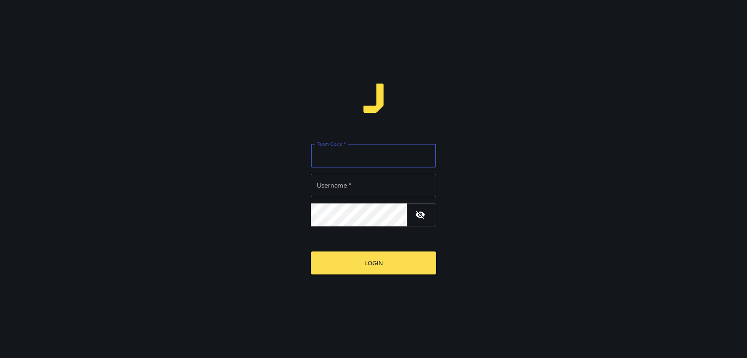
click at [337, 157] on input "Team Code   *" at bounding box center [373, 155] width 125 height 23
type input "*****"
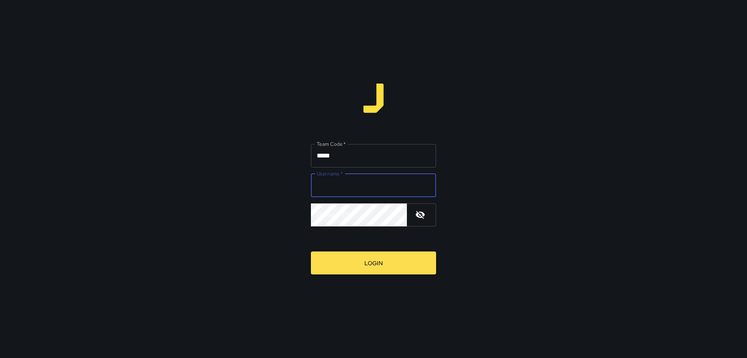
click at [360, 186] on input "Username   *" at bounding box center [373, 185] width 125 height 23
type input "*******"
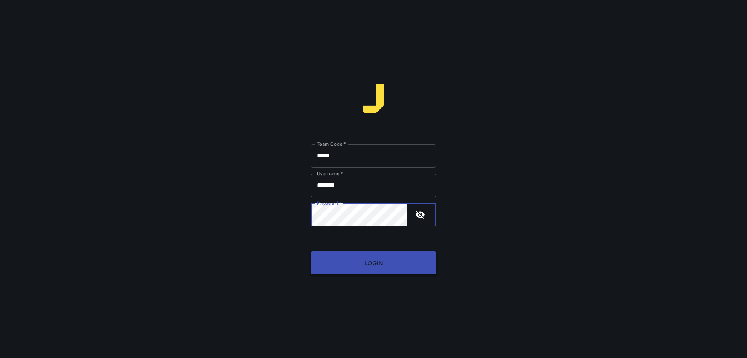
click at [366, 269] on button "Login" at bounding box center [373, 262] width 125 height 23
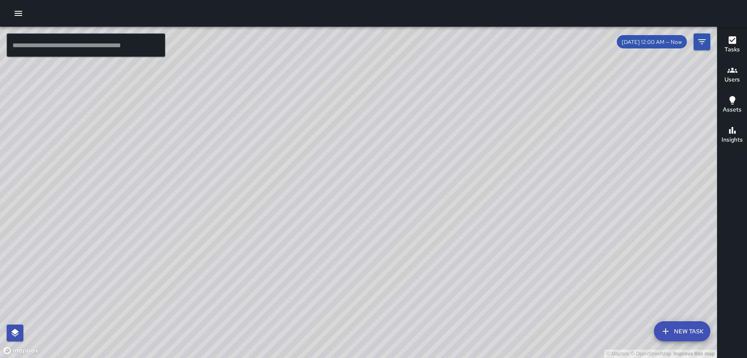
drag, startPoint x: 348, startPoint y: 174, endPoint x: 396, endPoint y: 217, distance: 64.4
click at [396, 217] on div "© Mapbox © OpenStreetMap Improve this map" at bounding box center [358, 192] width 717 height 331
click at [731, 43] on icon "button" at bounding box center [732, 40] width 8 height 8
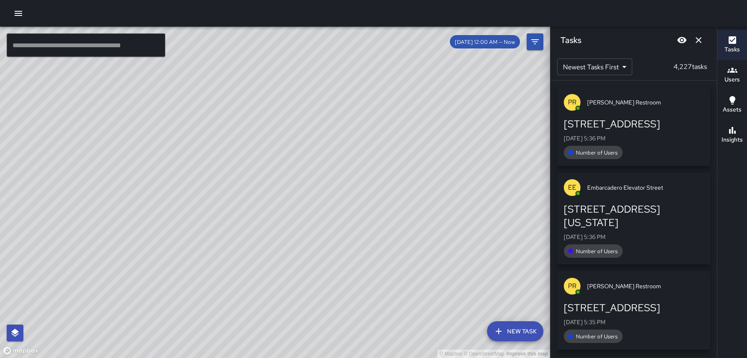
click at [732, 83] on h6 "Users" at bounding box center [731, 79] width 15 height 9
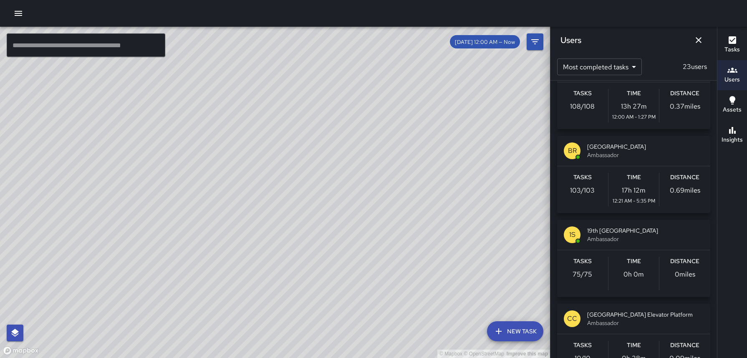
scroll to position [939, 0]
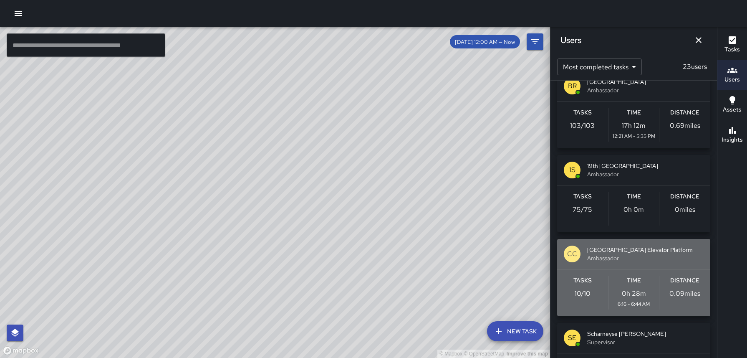
click at [608, 276] on div "Time 0h 28m 6:16 - 6:44 AM" at bounding box center [633, 292] width 51 height 33
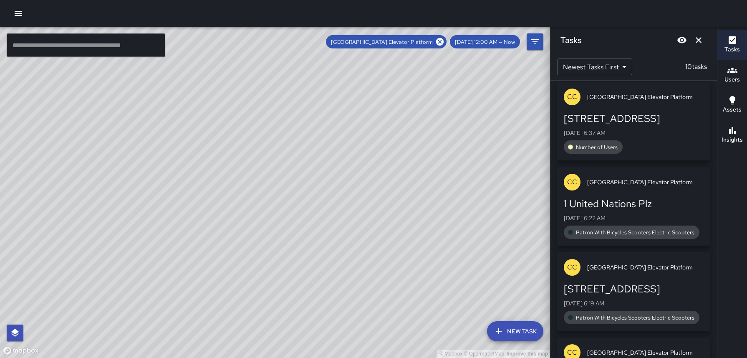
scroll to position [0, 0]
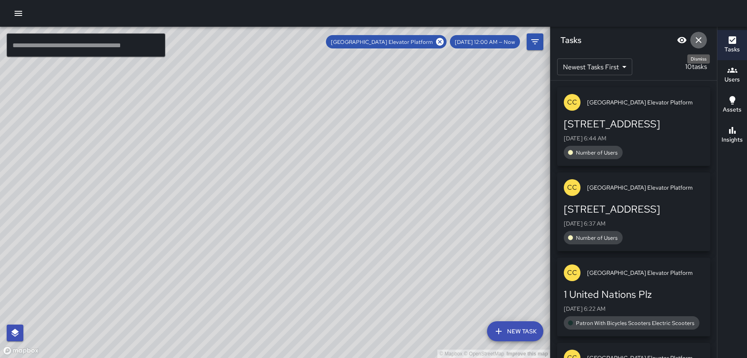
click at [697, 40] on icon "Dismiss" at bounding box center [698, 40] width 6 height 6
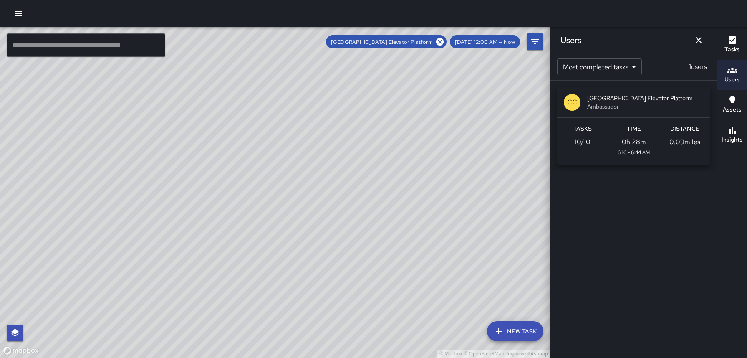
drag, startPoint x: 605, startPoint y: 105, endPoint x: 501, endPoint y: 107, distance: 103.9
click at [501, 108] on div "© Mapbox © OpenStreetMap Improve this map ​ New Task Civic Center Elevator Plat…" at bounding box center [373, 192] width 747 height 331
click at [419, 103] on div "© Mapbox © OpenStreetMap Improve this map CC Civic Center Elevator Platform [ST…" at bounding box center [275, 192] width 550 height 331
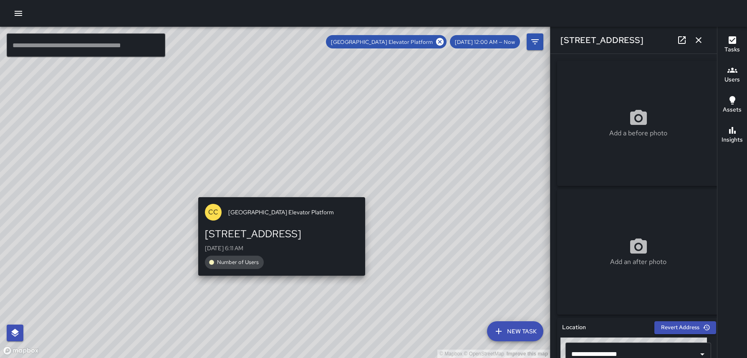
click at [274, 192] on div "© Mapbox © OpenStreetMap Improve this map CC [GEOGRAPHIC_DATA] Elevator Platfor…" at bounding box center [275, 192] width 550 height 331
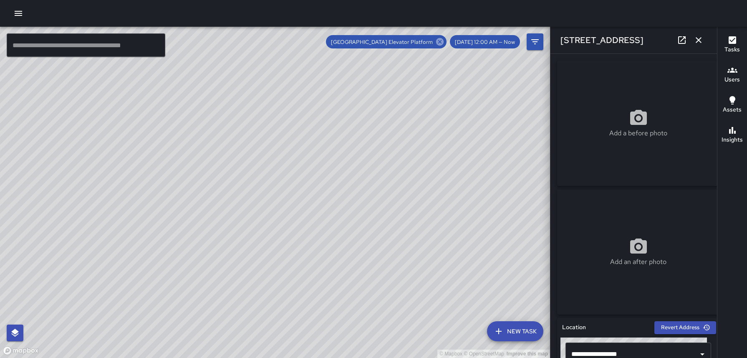
click at [443, 42] on icon at bounding box center [440, 42] width 8 height 8
click at [730, 71] on icon "button" at bounding box center [732, 70] width 10 height 5
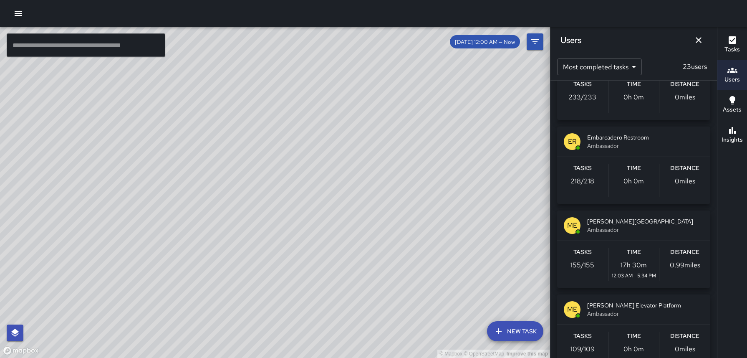
scroll to position [549, 0]
click at [701, 40] on icon "Dismiss" at bounding box center [698, 40] width 10 height 10
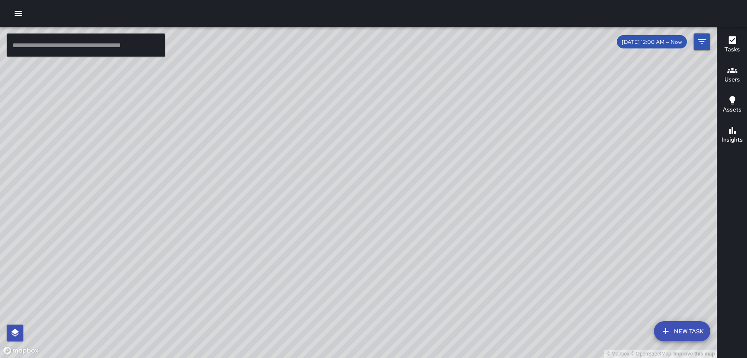
drag, startPoint x: 583, startPoint y: 104, endPoint x: 404, endPoint y: 244, distance: 227.1
click at [405, 243] on div "© Mapbox © OpenStreetMap Improve this map" at bounding box center [358, 192] width 717 height 331
click at [732, 72] on icon "button" at bounding box center [732, 70] width 10 height 5
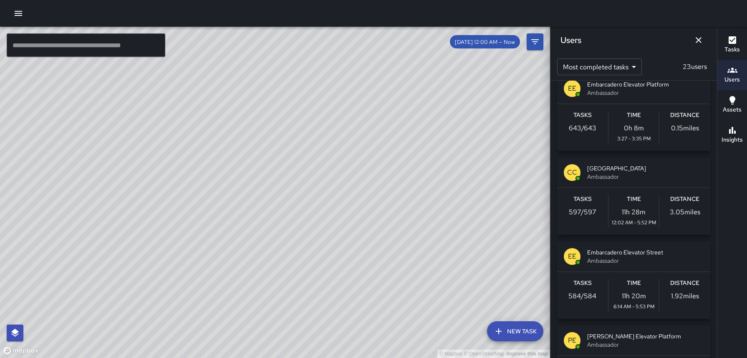
scroll to position [0, 0]
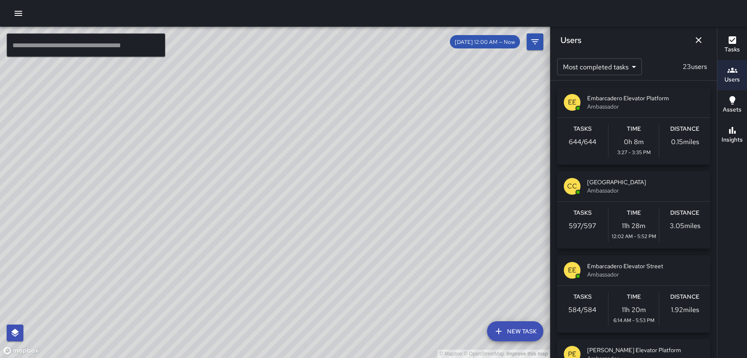
drag, startPoint x: 486, startPoint y: 103, endPoint x: 433, endPoint y: 146, distance: 68.5
click at [434, 146] on div "© Mapbox © OpenStreetMap Improve this map" at bounding box center [275, 192] width 550 height 331
click at [398, 173] on div "© Mapbox © OpenStreetMap Improve this map" at bounding box center [275, 192] width 550 height 331
drag, startPoint x: 398, startPoint y: 173, endPoint x: 274, endPoint y: 272, distance: 158.4
click at [274, 272] on div "© Mapbox © OpenStreetMap Improve this map" at bounding box center [275, 192] width 550 height 331
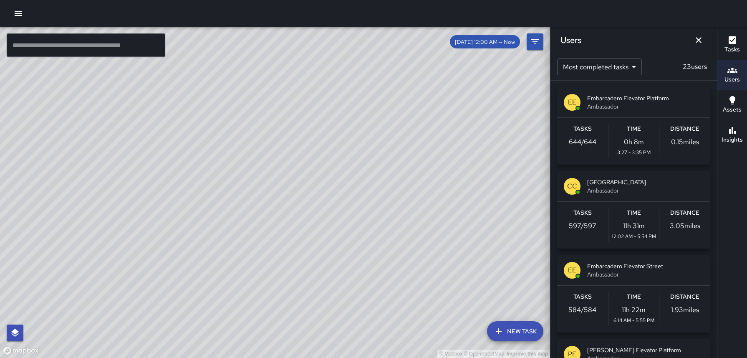
drag, startPoint x: 479, startPoint y: 73, endPoint x: 308, endPoint y: 216, distance: 222.1
click at [308, 217] on div "© Mapbox © OpenStreetMap Improve this map" at bounding box center [275, 192] width 550 height 331
drag, startPoint x: 462, startPoint y: 81, endPoint x: 174, endPoint y: 314, distance: 370.5
click at [174, 314] on div "© Mapbox © OpenStreetMap Improve this map" at bounding box center [275, 192] width 550 height 331
drag, startPoint x: 317, startPoint y: 152, endPoint x: 188, endPoint y: 346, distance: 233.3
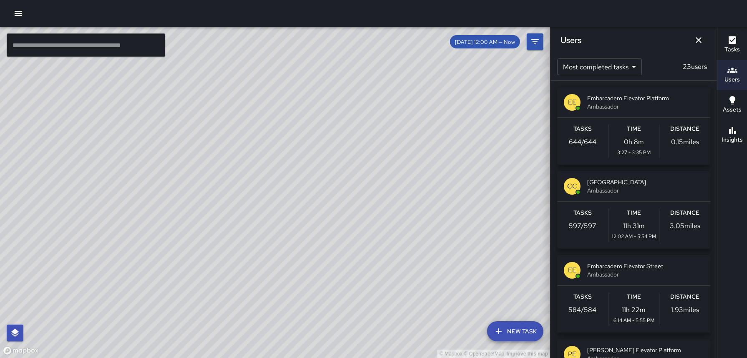
click at [188, 347] on div "© Mapbox © OpenStreetMap Improve this map" at bounding box center [275, 192] width 550 height 331
drag, startPoint x: 273, startPoint y: 263, endPoint x: 357, endPoint y: 184, distance: 115.1
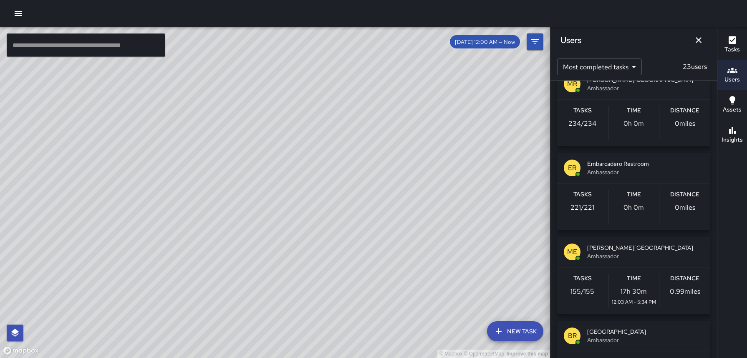
scroll to position [537, 0]
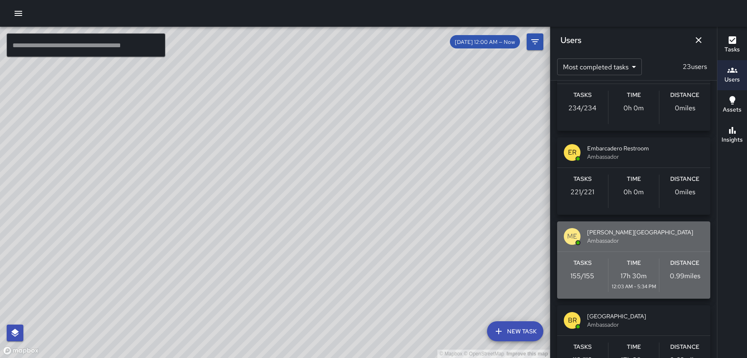
click at [644, 231] on span "[PERSON_NAME][GEOGRAPHIC_DATA]" at bounding box center [645, 232] width 116 height 8
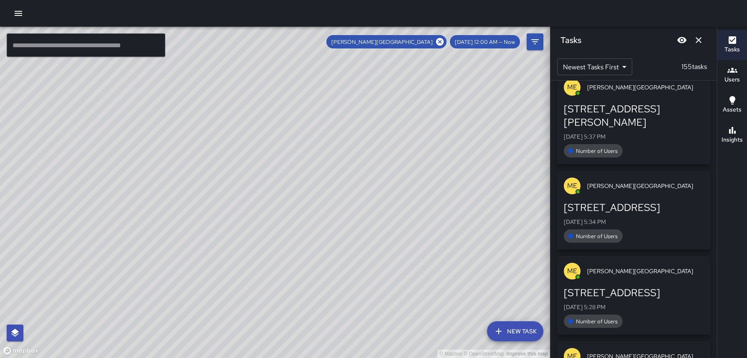
scroll to position [0, 0]
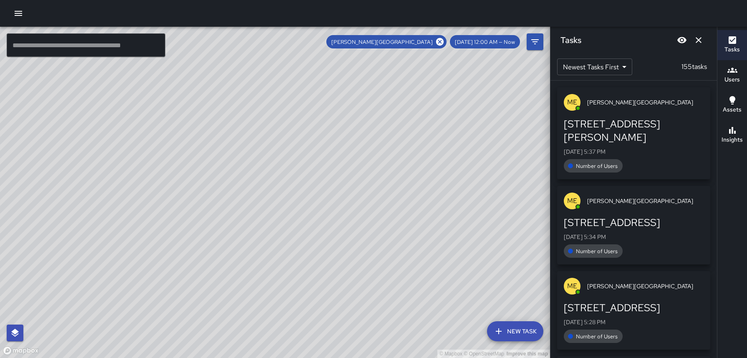
drag, startPoint x: 458, startPoint y: 148, endPoint x: 295, endPoint y: 309, distance: 228.9
click at [295, 309] on div "© Mapbox © OpenStreetMap Improve this map" at bounding box center [275, 192] width 550 height 331
drag, startPoint x: 359, startPoint y: 238, endPoint x: 257, endPoint y: 316, distance: 127.9
click at [257, 316] on div "© Mapbox © OpenStreetMap Improve this map" at bounding box center [275, 192] width 550 height 331
drag, startPoint x: 363, startPoint y: 264, endPoint x: 319, endPoint y: 199, distance: 77.8
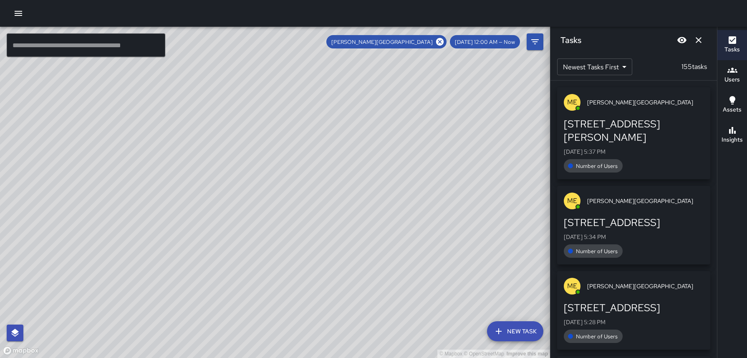
click at [319, 200] on div "© Mapbox © OpenStreetMap Improve this map" at bounding box center [275, 192] width 550 height 331
click at [444, 43] on icon at bounding box center [439, 41] width 9 height 9
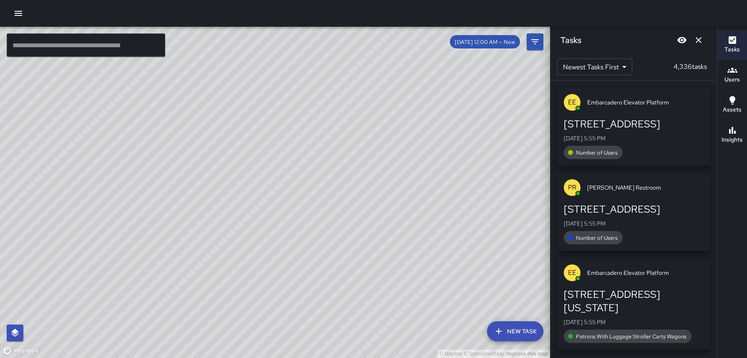
drag, startPoint x: 373, startPoint y: 127, endPoint x: 179, endPoint y: 326, distance: 277.6
click at [180, 326] on div "© Mapbox © OpenStreetMap Improve this map" at bounding box center [275, 192] width 550 height 331
drag, startPoint x: 315, startPoint y: 180, endPoint x: 110, endPoint y: 363, distance: 274.8
click at [110, 357] on html "© Mapbox © OpenStreetMap Improve this map ​ New Task [DATE] 12:00 AM — Now Map …" at bounding box center [373, 179] width 747 height 358
drag, startPoint x: 413, startPoint y: 75, endPoint x: 239, endPoint y: 310, distance: 292.7
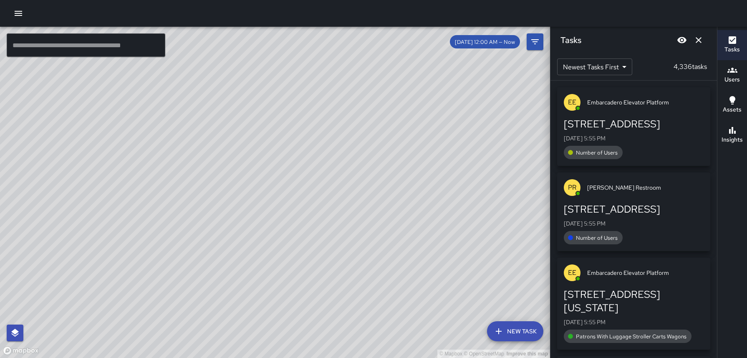
click at [239, 310] on div "© Mapbox © OpenStreetMap Improve this map" at bounding box center [275, 192] width 550 height 331
drag, startPoint x: 250, startPoint y: 285, endPoint x: 373, endPoint y: 103, distance: 218.7
click at [373, 103] on div "© Mapbox © OpenStreetMap Improve this map" at bounding box center [275, 192] width 550 height 331
drag, startPoint x: 322, startPoint y: 151, endPoint x: 105, endPoint y: 325, distance: 278.1
click at [106, 325] on div "© Mapbox © OpenStreetMap Improve this map [GEOGRAPHIC_DATA] [STREET_ADDRESS][DA…" at bounding box center [275, 192] width 550 height 331
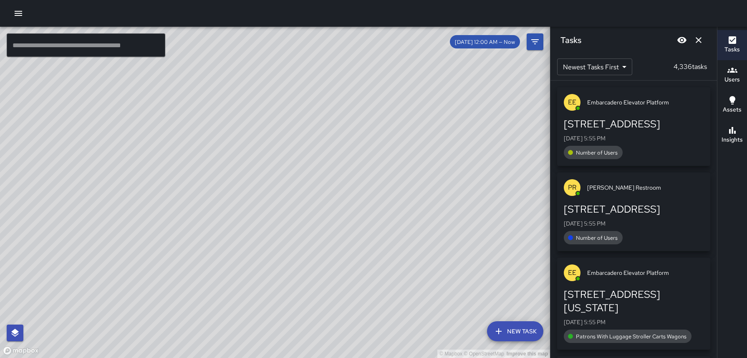
drag, startPoint x: 337, startPoint y: 162, endPoint x: 317, endPoint y: 173, distance: 23.7
click at [318, 173] on div "© Mapbox © OpenStreetMap Improve this map" at bounding box center [275, 192] width 550 height 331
drag, startPoint x: 426, startPoint y: 81, endPoint x: 193, endPoint y: 216, distance: 269.5
click at [194, 215] on div "© Mapbox © OpenStreetMap Improve this map" at bounding box center [275, 192] width 550 height 331
drag, startPoint x: 453, startPoint y: 226, endPoint x: 209, endPoint y: 171, distance: 250.0
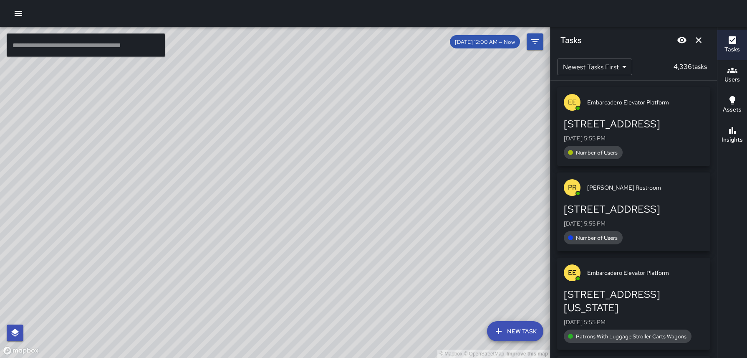
click at [209, 171] on div "© Mapbox © OpenStreetMap Improve this map" at bounding box center [275, 192] width 550 height 331
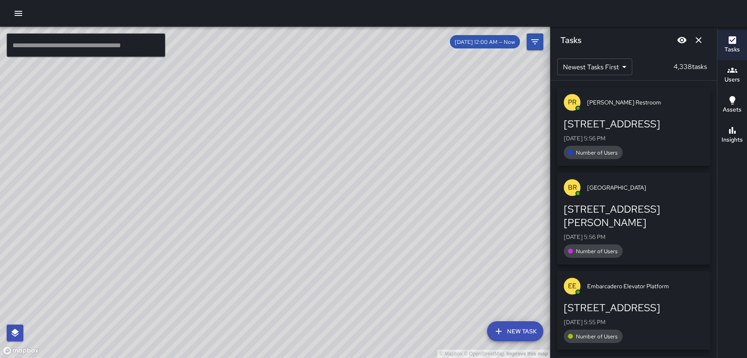
click at [254, 161] on div "© Mapbox © OpenStreetMap Improve this map" at bounding box center [275, 192] width 550 height 331
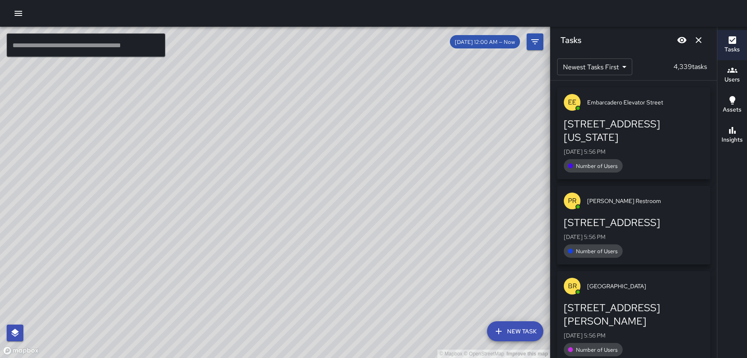
drag, startPoint x: 336, startPoint y: 258, endPoint x: 336, endPoint y: 188, distance: 70.5
click at [336, 188] on div "© Mapbox © OpenStreetMap Improve this map" at bounding box center [275, 192] width 550 height 331
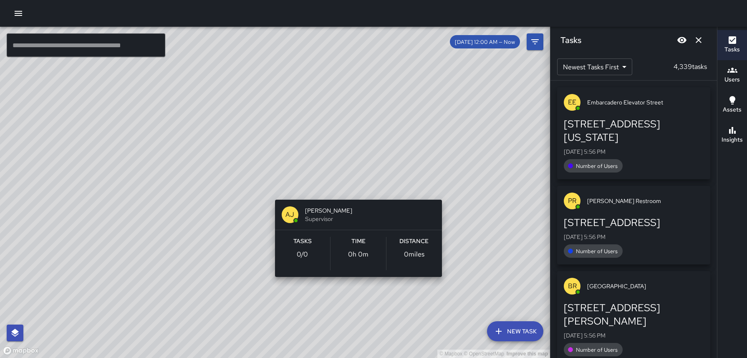
click at [358, 186] on div "© Mapbox © OpenStreetMap Improve this map [PERSON_NAME] [PERSON_NAME] Superviso…" at bounding box center [275, 192] width 550 height 331
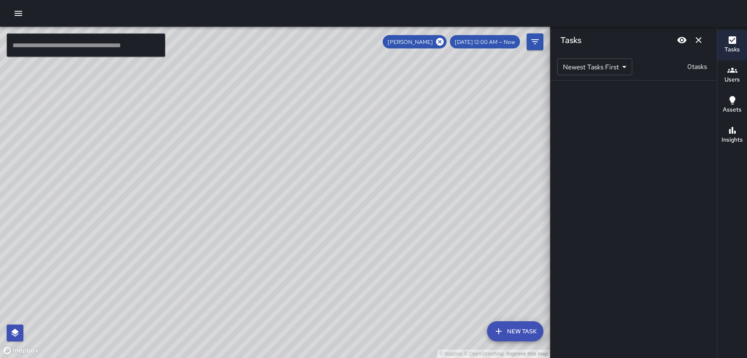
drag, startPoint x: 342, startPoint y: 90, endPoint x: 326, endPoint y: 277, distance: 187.9
click at [326, 277] on div "© Mapbox © OpenStreetMap Improve this map" at bounding box center [275, 192] width 550 height 331
drag, startPoint x: 328, startPoint y: 277, endPoint x: 351, endPoint y: 199, distance: 81.7
click at [351, 199] on div "© Mapbox © OpenStreetMap Improve this map" at bounding box center [275, 192] width 550 height 331
click at [443, 43] on icon at bounding box center [440, 42] width 8 height 8
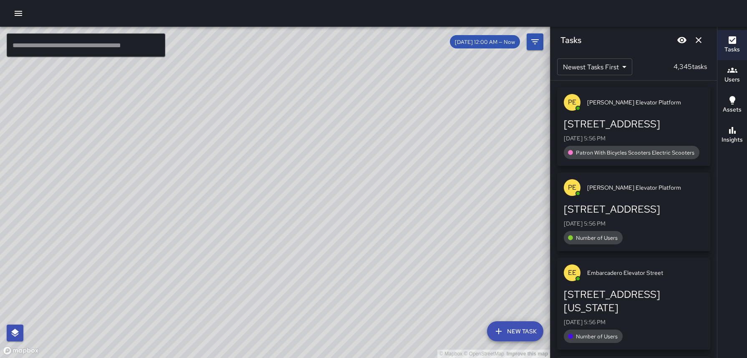
drag, startPoint x: 286, startPoint y: 112, endPoint x: 309, endPoint y: 302, distance: 192.0
click at [309, 302] on div "© Mapbox © OpenStreetMap Improve this map" at bounding box center [275, 192] width 550 height 331
drag, startPoint x: 372, startPoint y: 257, endPoint x: 380, endPoint y: -81, distance: 338.0
click at [380, 0] on html "© Mapbox © OpenStreetMap Improve this map ​ New Task [DATE] 12:00 AM — Now Map …" at bounding box center [373, 179] width 747 height 358
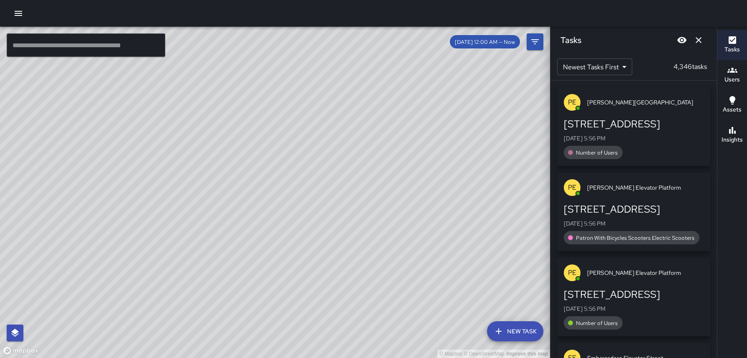
drag, startPoint x: 383, startPoint y: 13, endPoint x: 376, endPoint y: 61, distance: 49.3
click at [376, 61] on div "© Mapbox © OpenStreetMap Improve this map ​ New Task [DATE] 12:00 AM — Now Map …" at bounding box center [373, 179] width 747 height 358
click at [695, 45] on icon "Dismiss" at bounding box center [698, 40] width 10 height 10
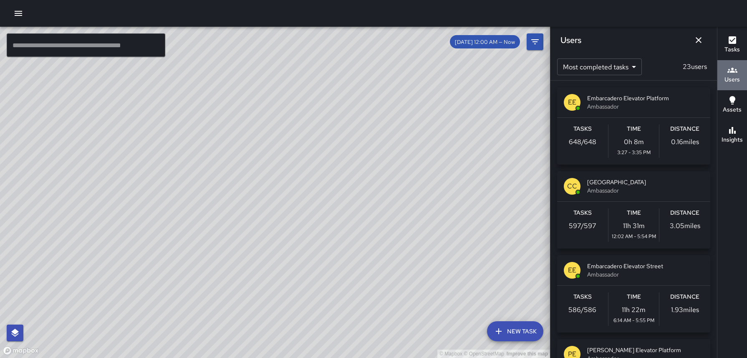
click at [735, 77] on h6 "Users" at bounding box center [731, 79] width 15 height 9
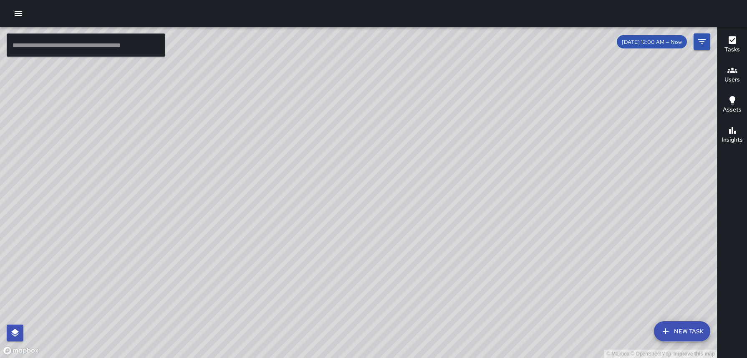
click at [735, 70] on icon "button" at bounding box center [732, 70] width 10 height 5
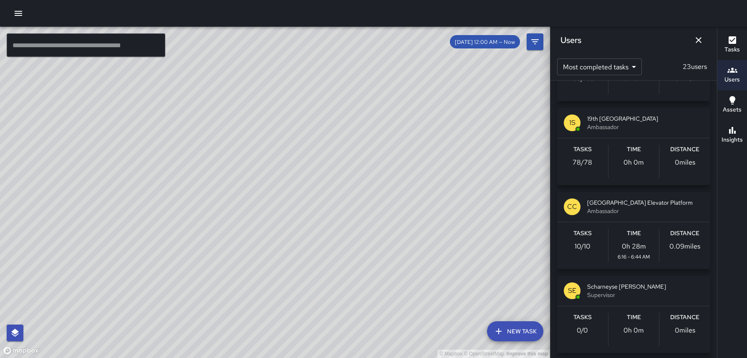
scroll to position [902, 0]
drag, startPoint x: 264, startPoint y: 105, endPoint x: 582, endPoint y: 134, distance: 318.8
click at [582, 134] on div "© Mapbox © OpenStreetMap Improve this map ​ New Task [DATE] 12:00 AM — Now Map …" at bounding box center [373, 192] width 747 height 331
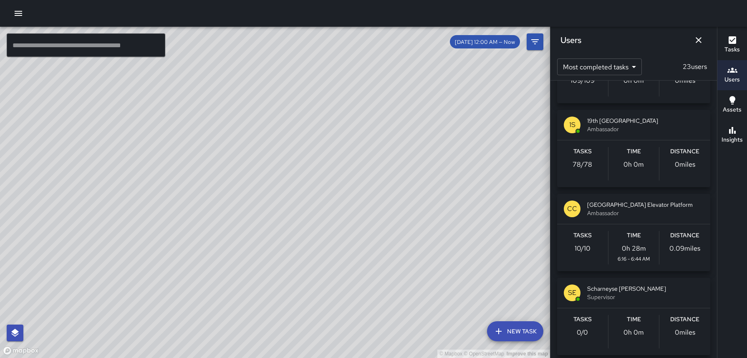
scroll to position [978, 0]
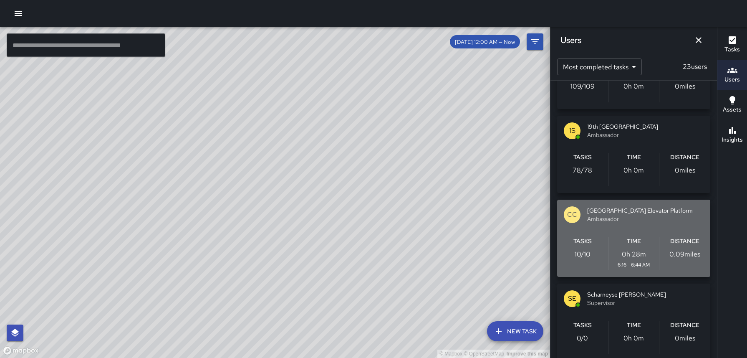
click at [610, 215] on span "Ambassador" at bounding box center [645, 218] width 116 height 8
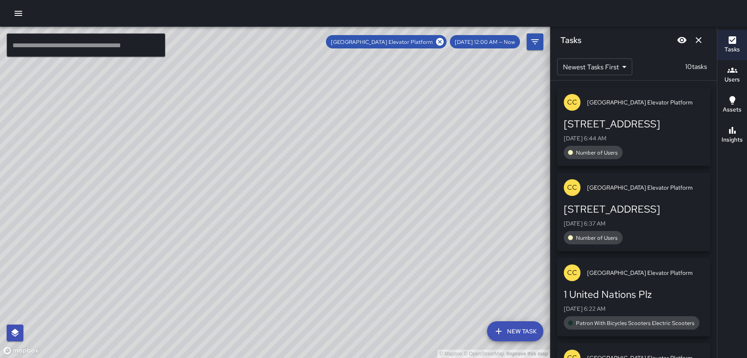
scroll to position [0, 0]
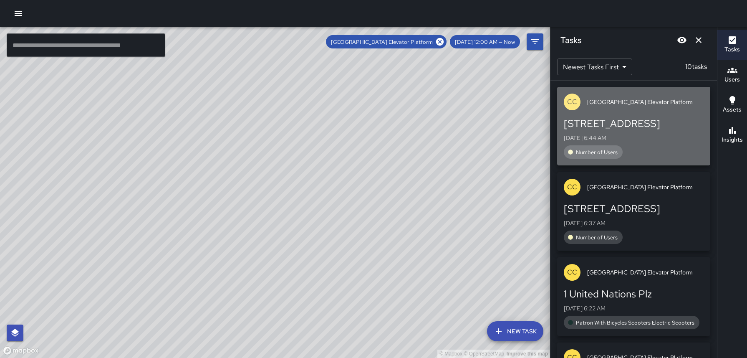
click at [610, 110] on div "CC [GEOGRAPHIC_DATA] Elevator Platform" at bounding box center [633, 102] width 153 height 30
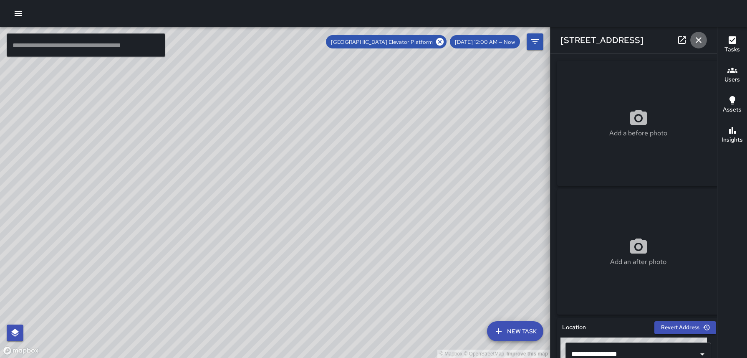
click at [697, 39] on icon "button" at bounding box center [698, 40] width 10 height 10
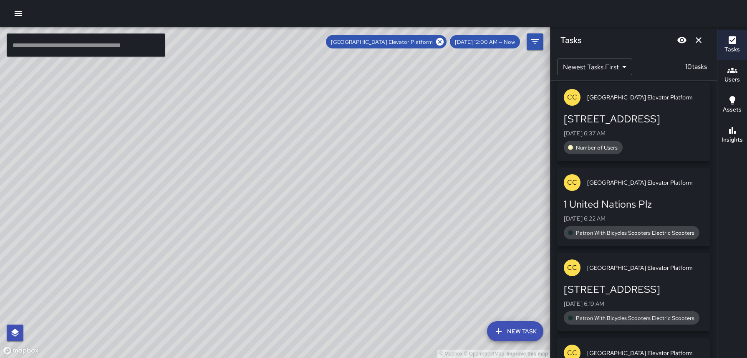
scroll to position [95, 0]
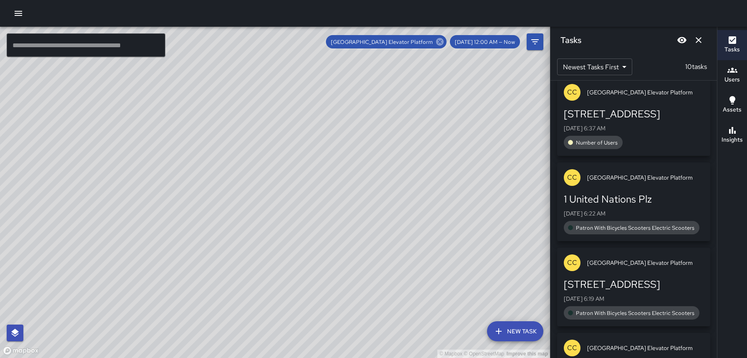
click at [444, 43] on icon at bounding box center [439, 41] width 9 height 9
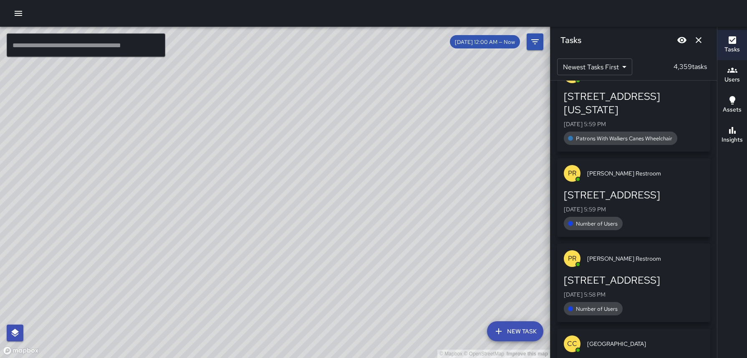
scroll to position [27, 0]
click at [699, 42] on icon "Dismiss" at bounding box center [698, 40] width 10 height 10
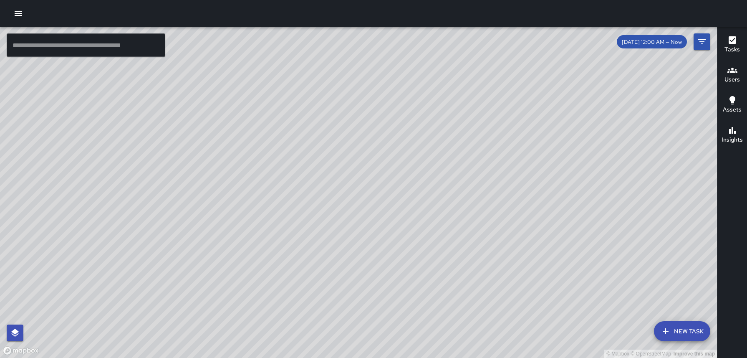
click at [730, 73] on icon "button" at bounding box center [732, 70] width 10 height 10
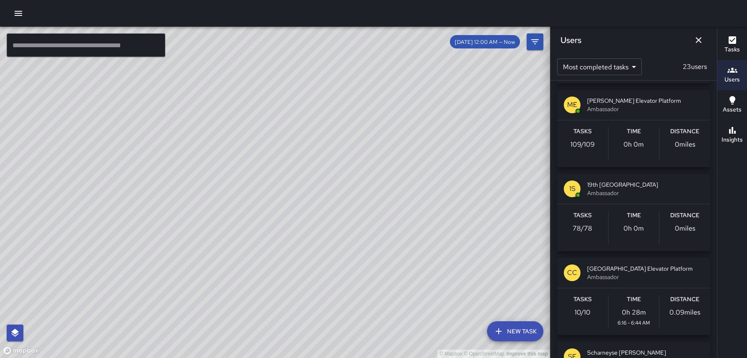
scroll to position [985, 0]
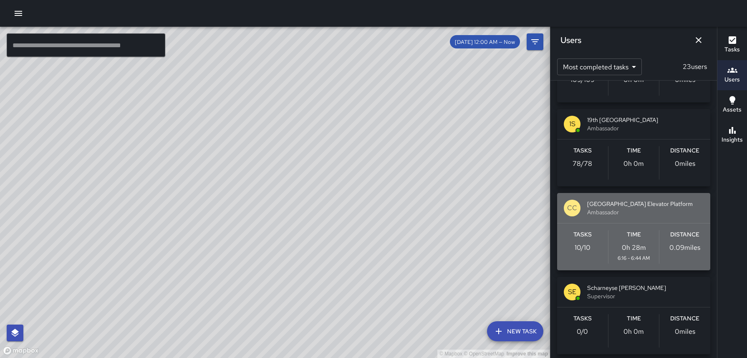
click at [614, 214] on span "Ambassador" at bounding box center [645, 212] width 116 height 8
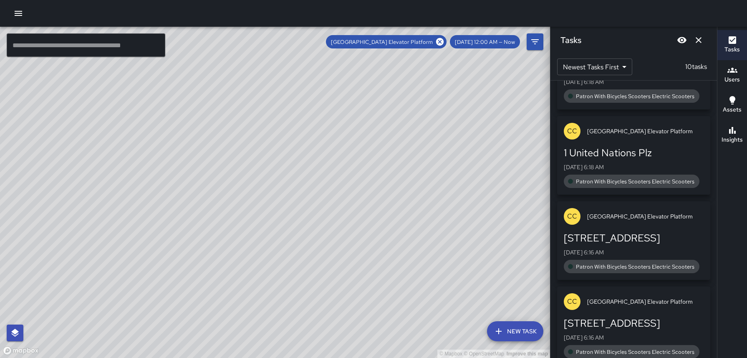
scroll to position [580, 0]
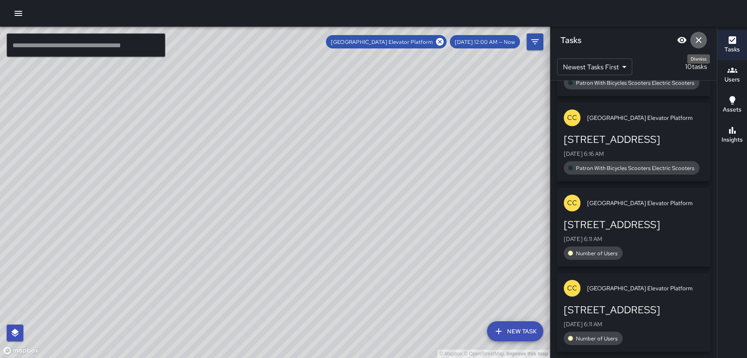
click at [696, 45] on button "Dismiss" at bounding box center [698, 40] width 17 height 17
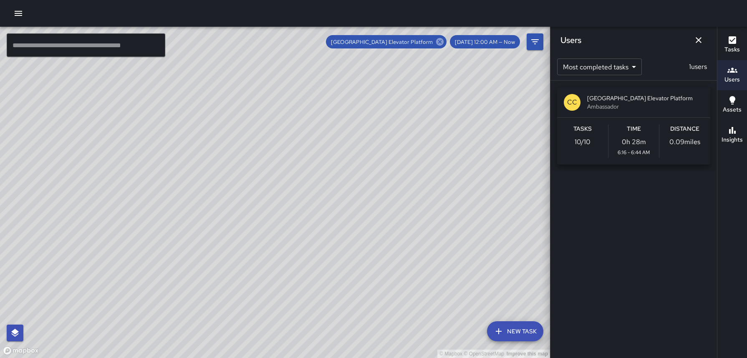
click at [444, 41] on icon at bounding box center [439, 41] width 9 height 9
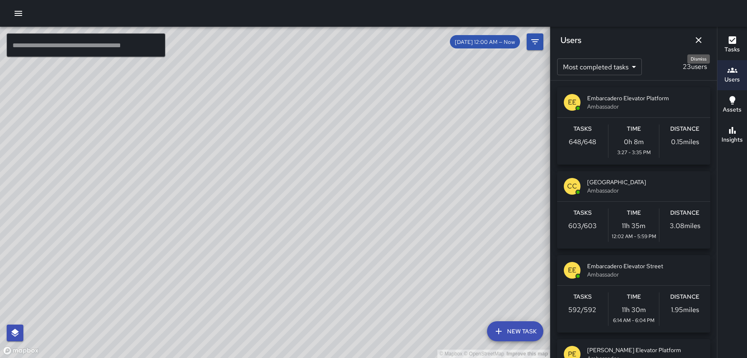
click at [700, 38] on icon "Dismiss" at bounding box center [698, 40] width 6 height 6
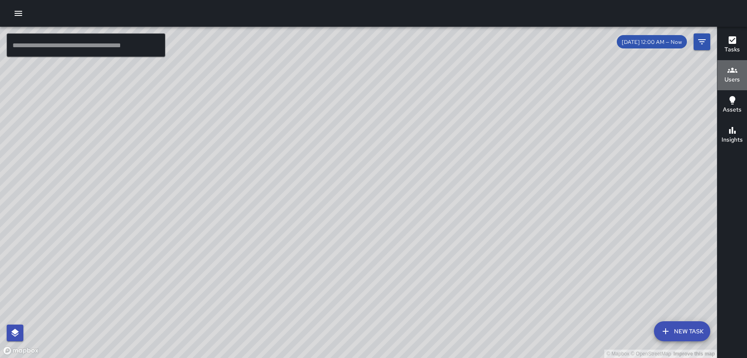
click at [731, 74] on icon "button" at bounding box center [732, 70] width 10 height 10
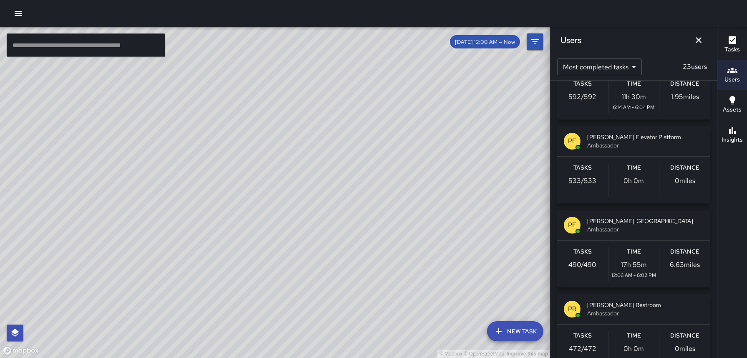
scroll to position [211, 0]
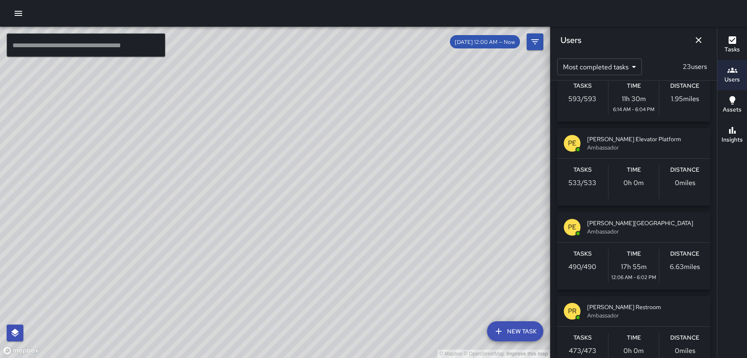
click at [594, 150] on span "Ambassador" at bounding box center [645, 147] width 116 height 8
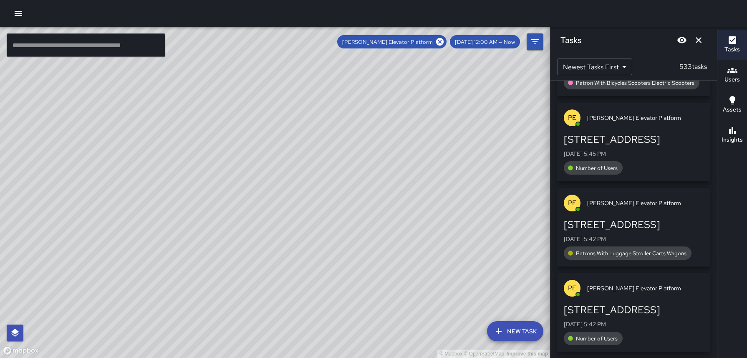
click at [700, 38] on icon "Dismiss" at bounding box center [698, 40] width 10 height 10
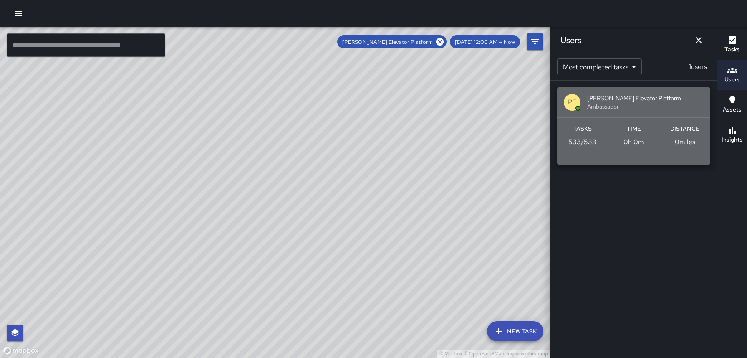
click at [617, 121] on div "Tasks 533 / 533 Time 0h 0m Distance 0 miles" at bounding box center [633, 141] width 153 height 47
